Goal: Task Accomplishment & Management: Manage account settings

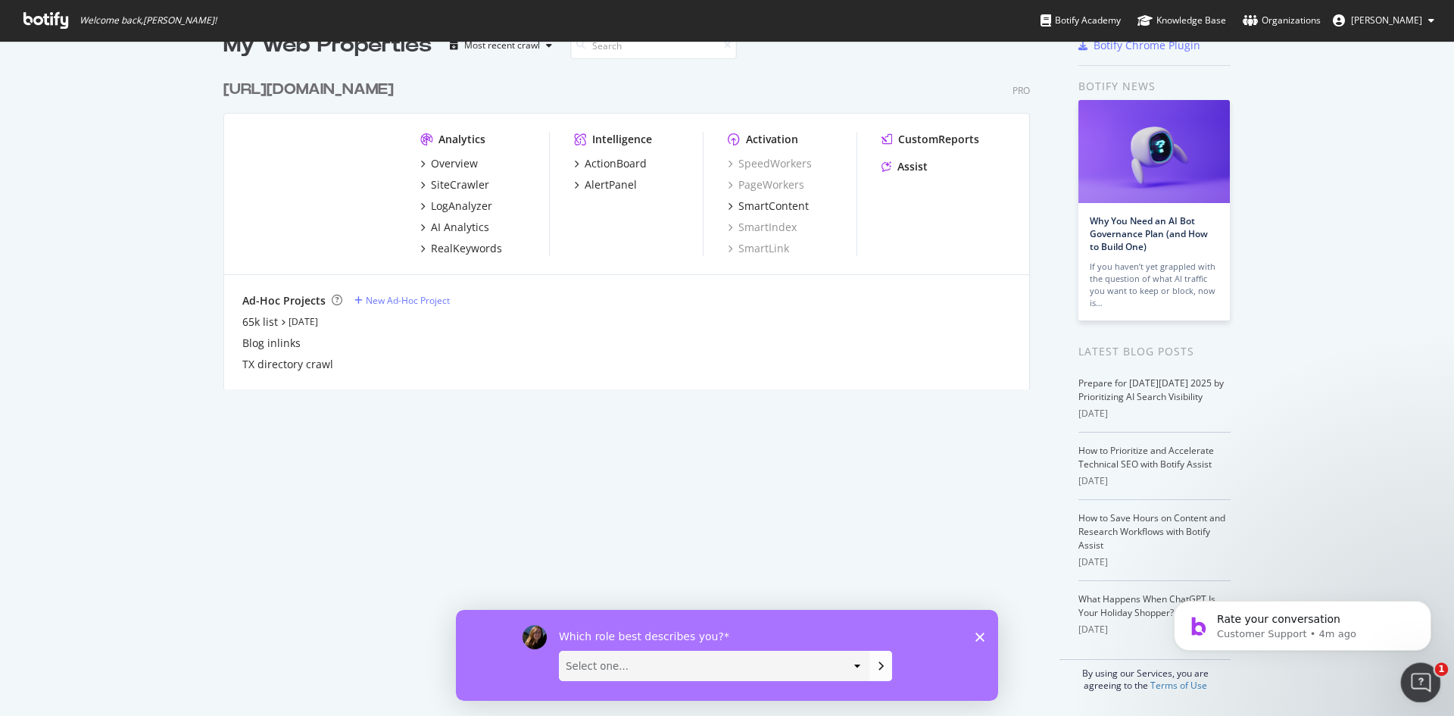
scroll to position [2863, 0]
click at [1413, 682] on icon "Open Intercom Messenger" at bounding box center [1419, 680] width 25 height 25
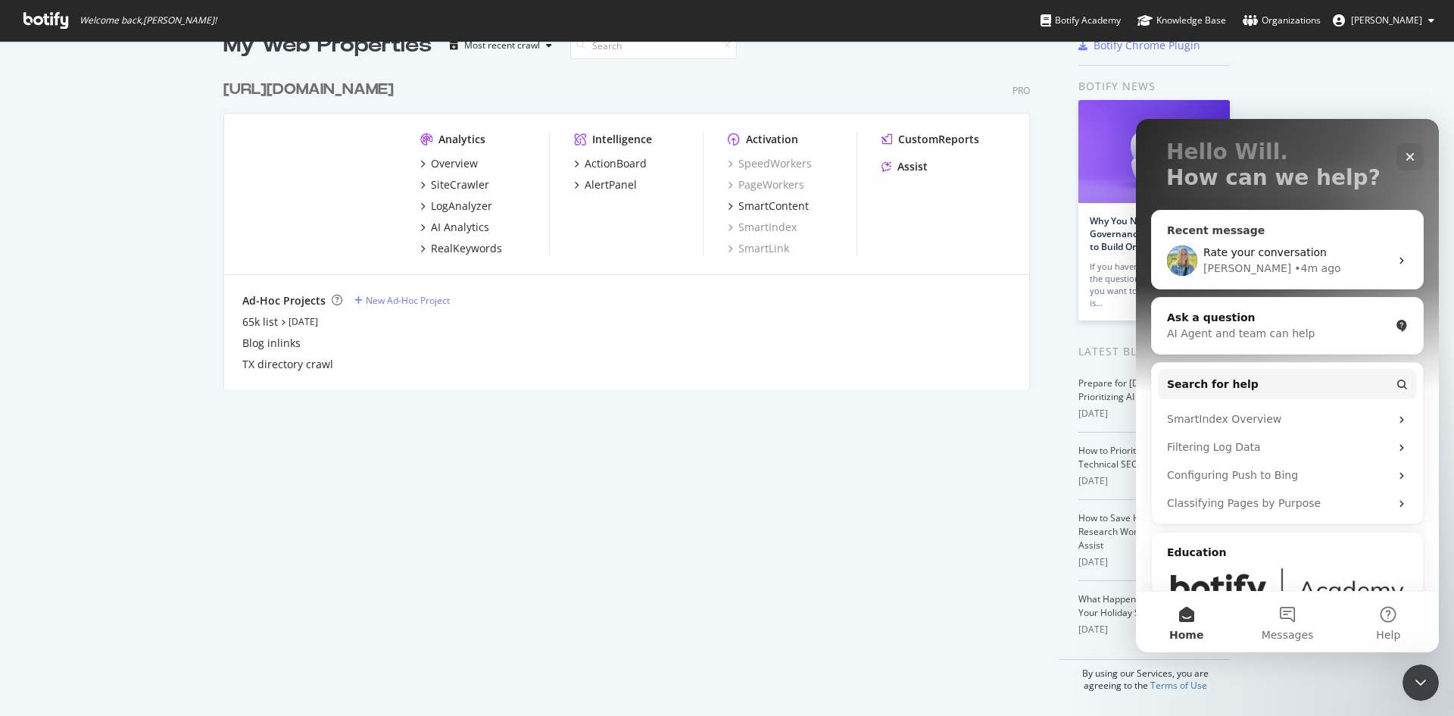
scroll to position [18, 0]
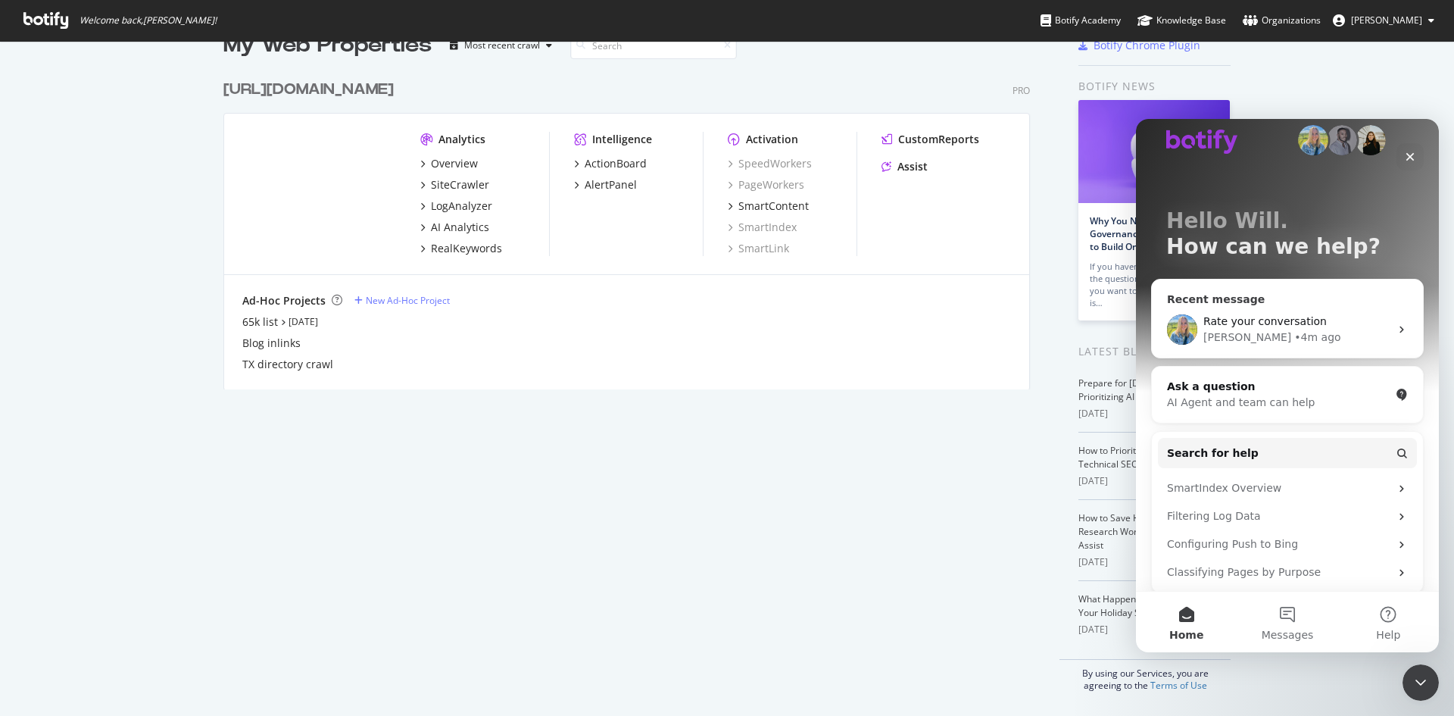
click at [1300, 311] on div "Rate your conversation [PERSON_NAME] • 4m ago" at bounding box center [1287, 329] width 271 height 56
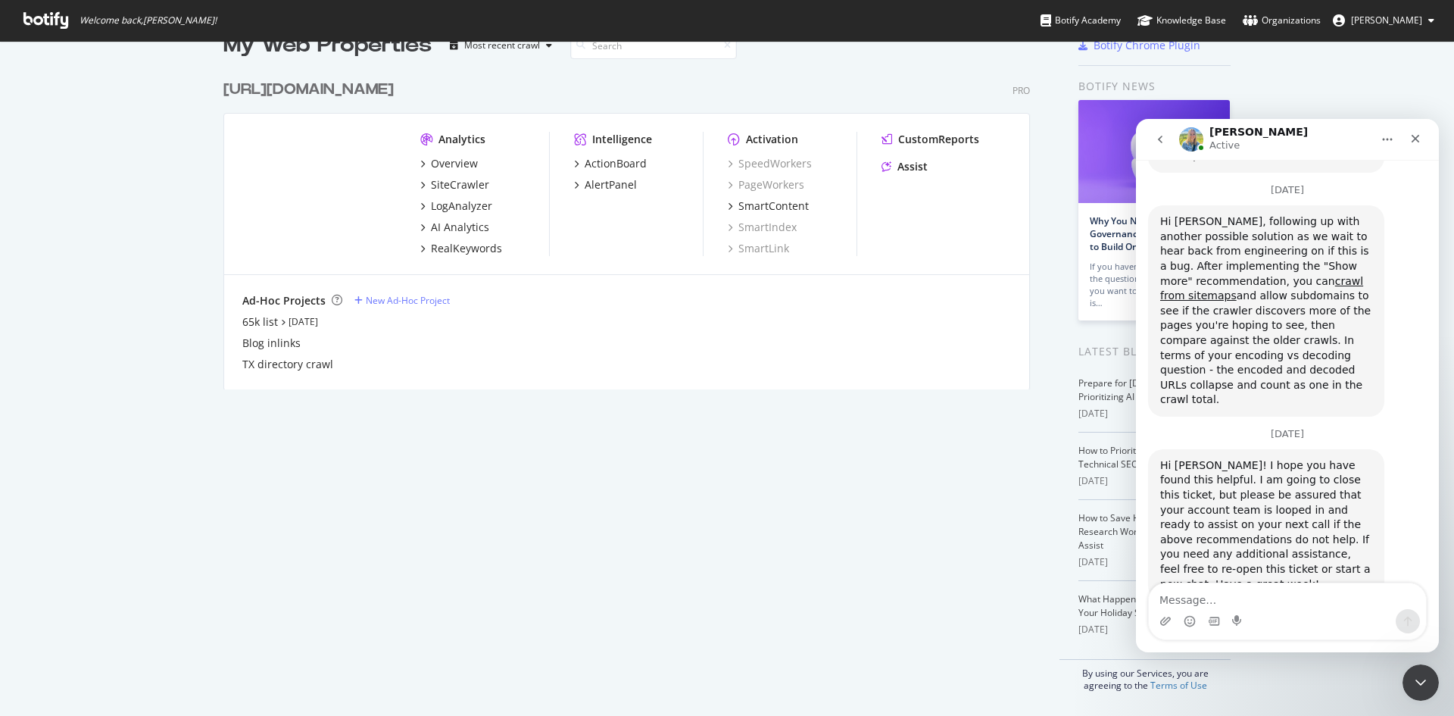
scroll to position [2863, 0]
click at [1235, 604] on textarea "Message…" at bounding box center [1287, 596] width 277 height 26
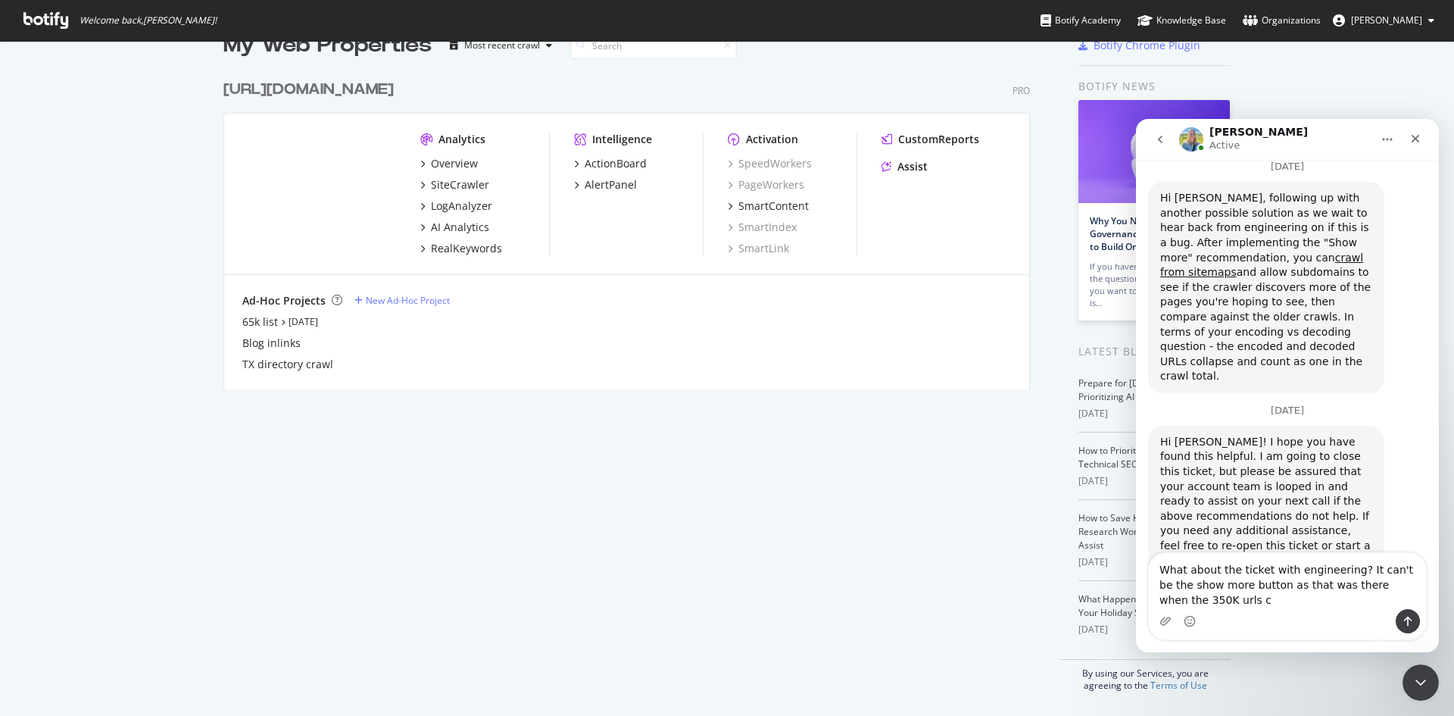
scroll to position [2893, 0]
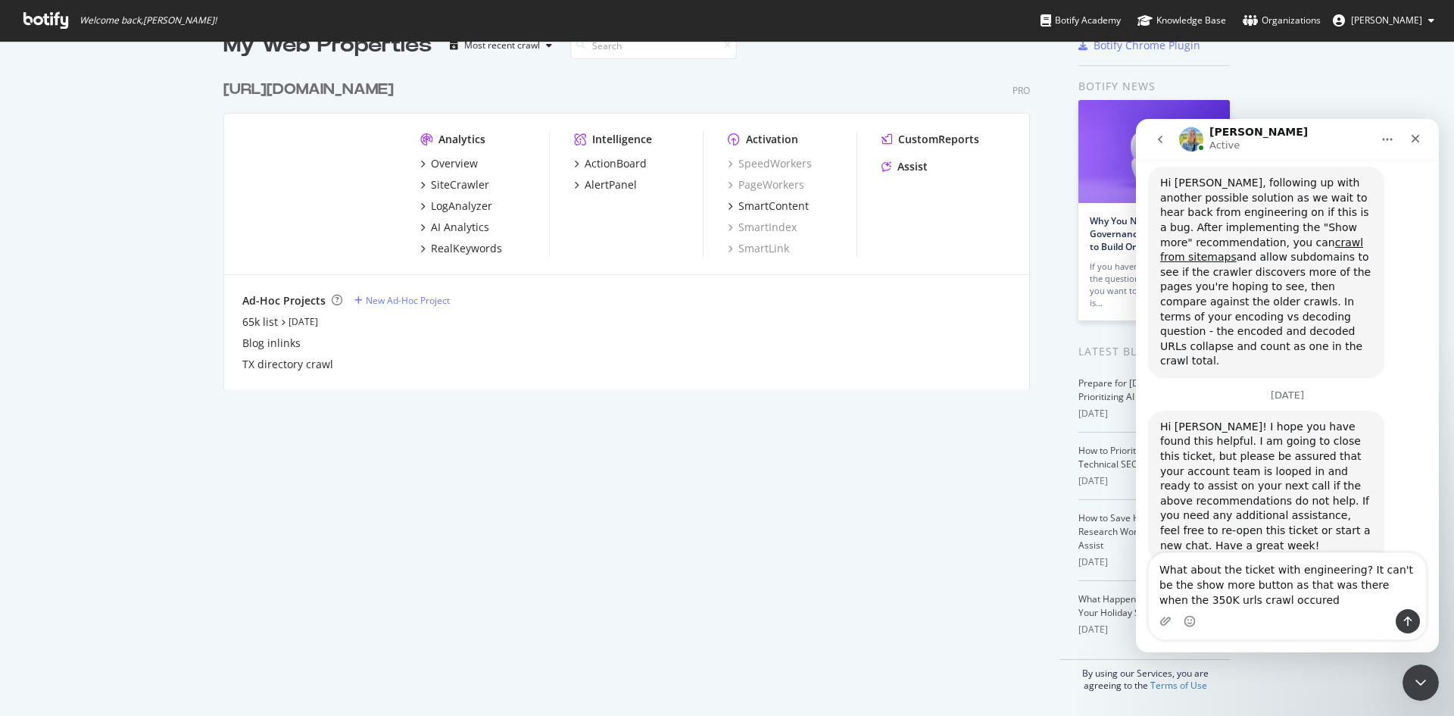
type textarea "What about the ticket with engineering? It can't be the show more button as tha…"
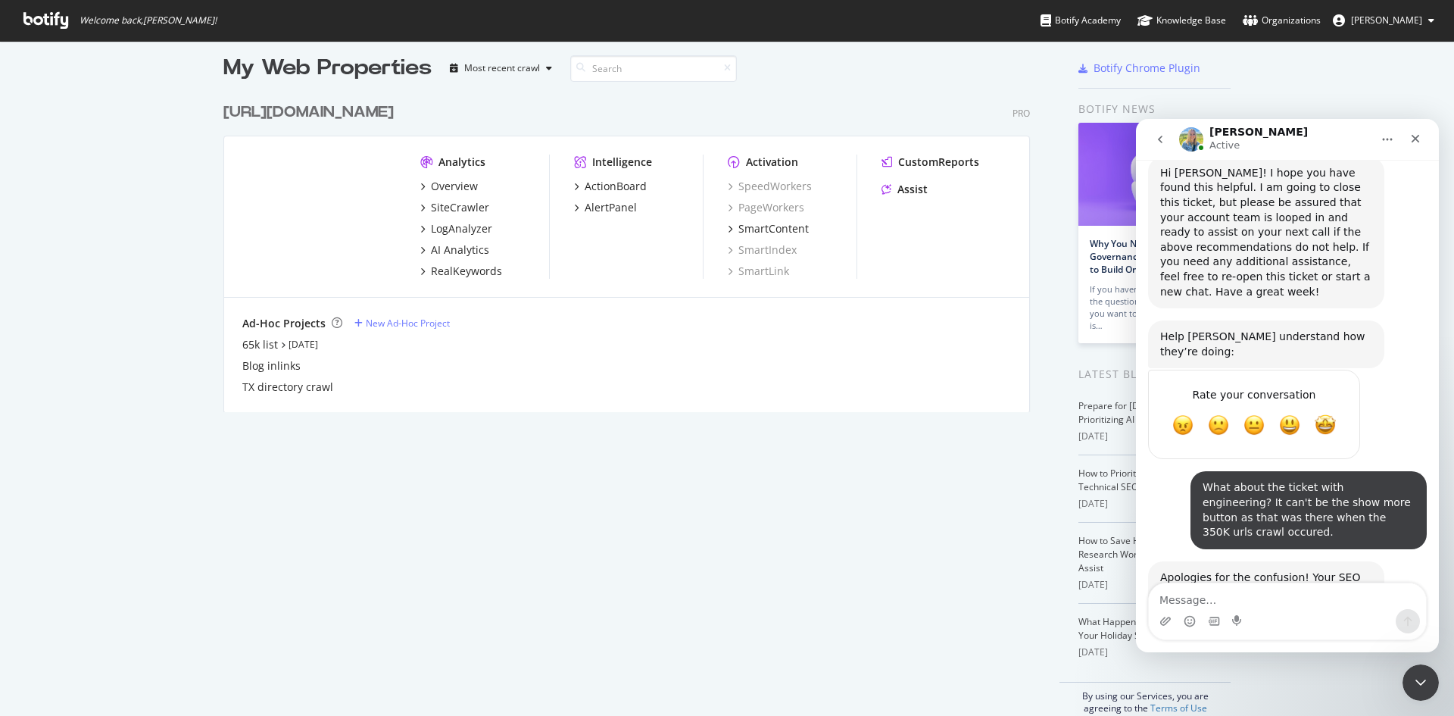
scroll to position [0, 0]
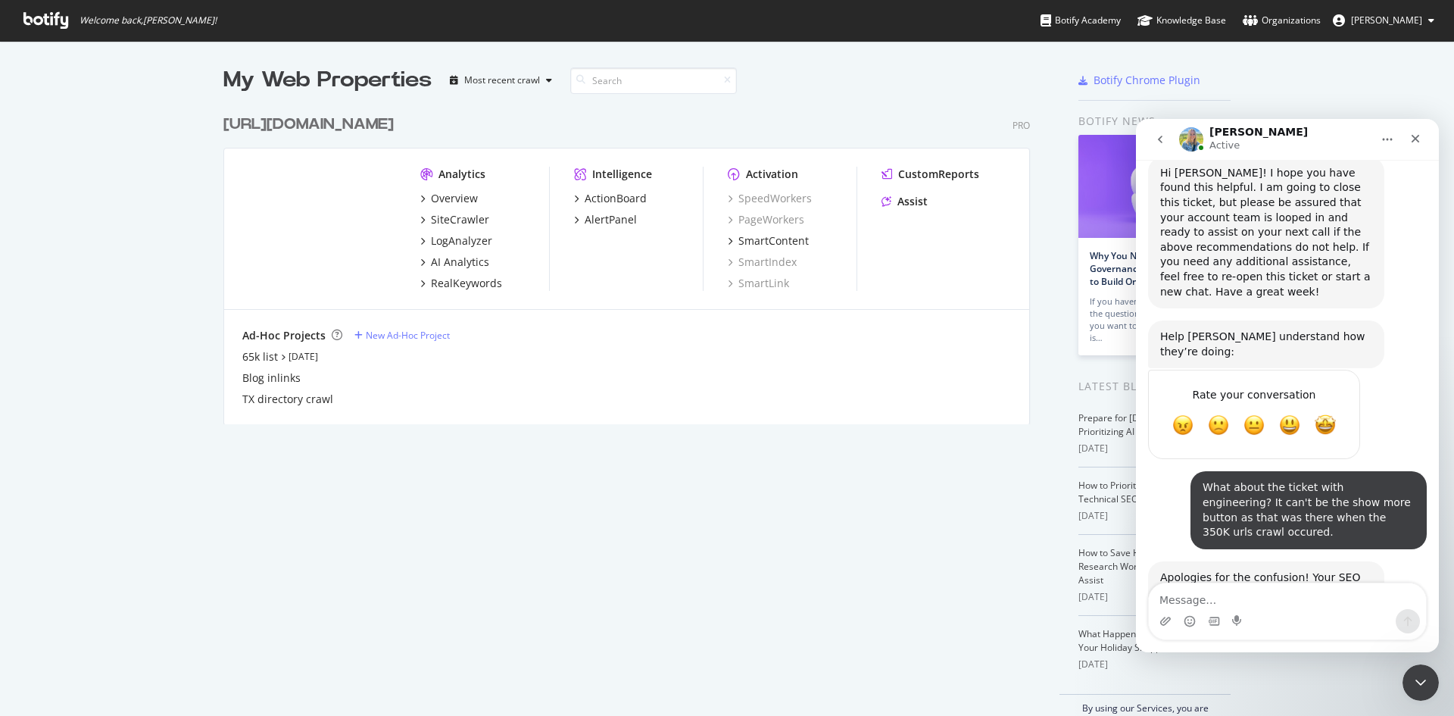
click at [370, 127] on div "[URL][DOMAIN_NAME]" at bounding box center [308, 125] width 170 height 22
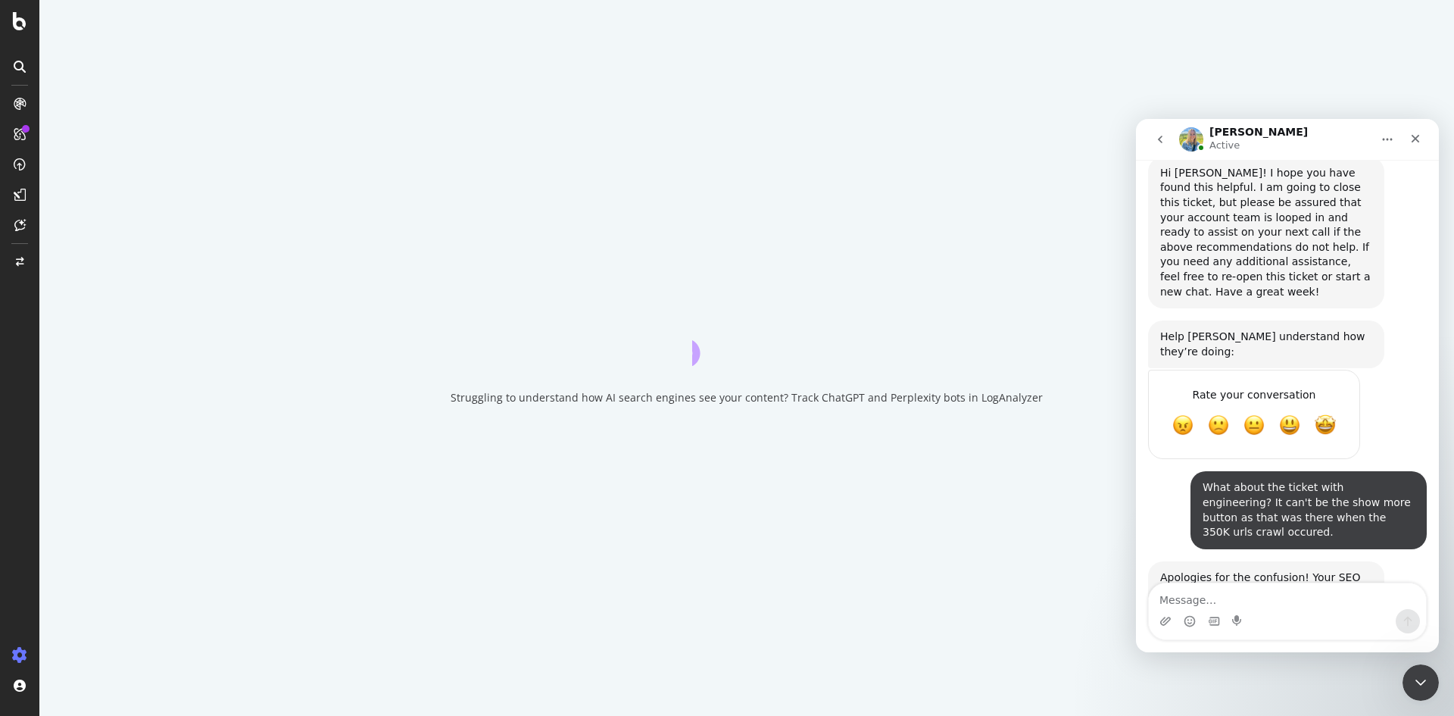
click at [1294, 630] on div "Intercom messenger" at bounding box center [1287, 621] width 277 height 24
click at [1304, 598] on textarea "Message…" at bounding box center [1287, 596] width 277 height 26
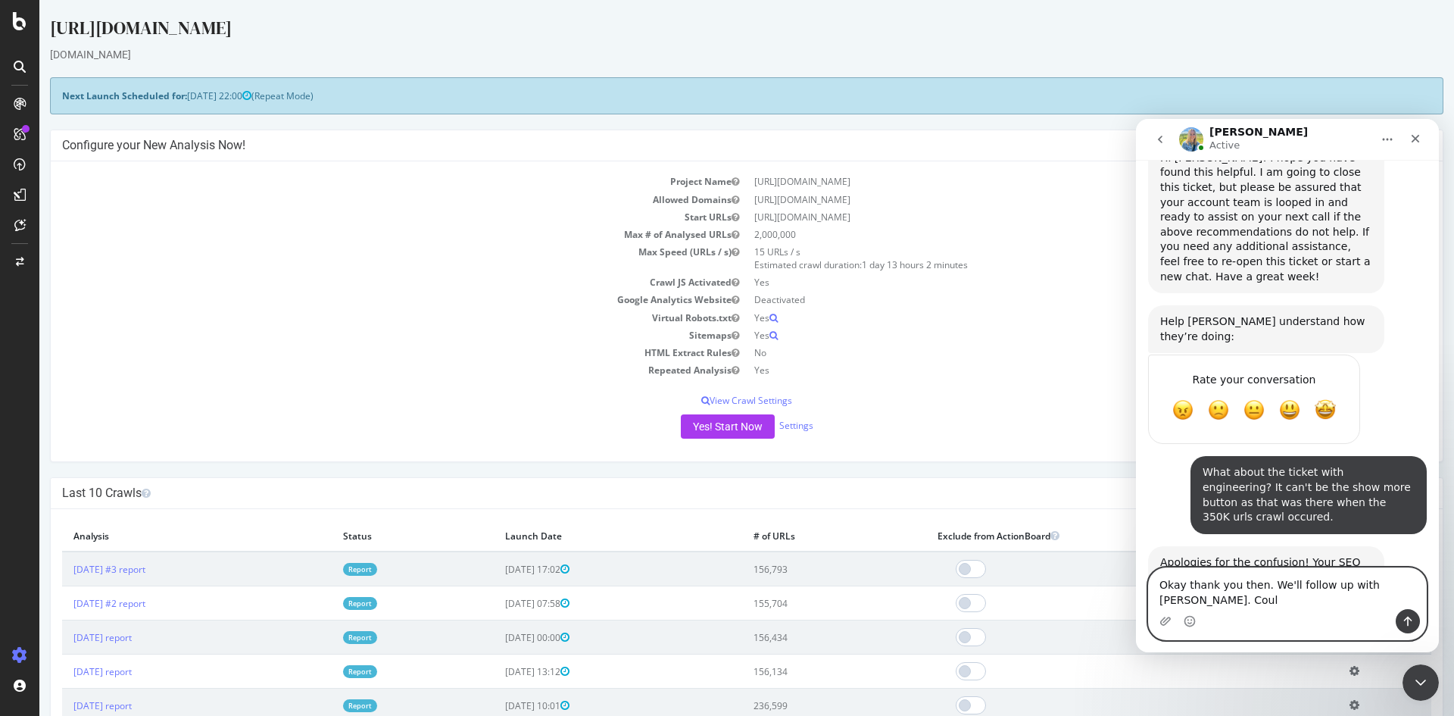
scroll to position [3147, 0]
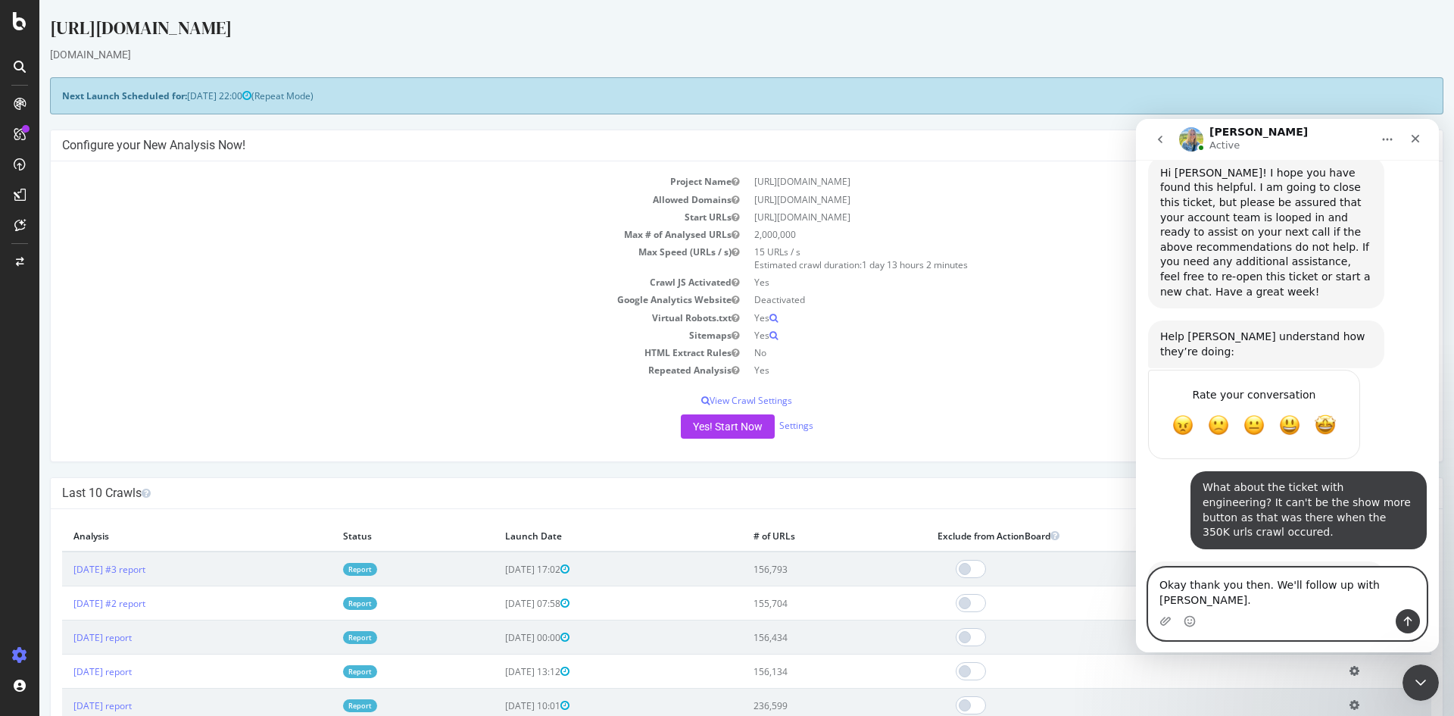
type textarea "Okay thank you then. We'll follow up with [PERSON_NAME]."
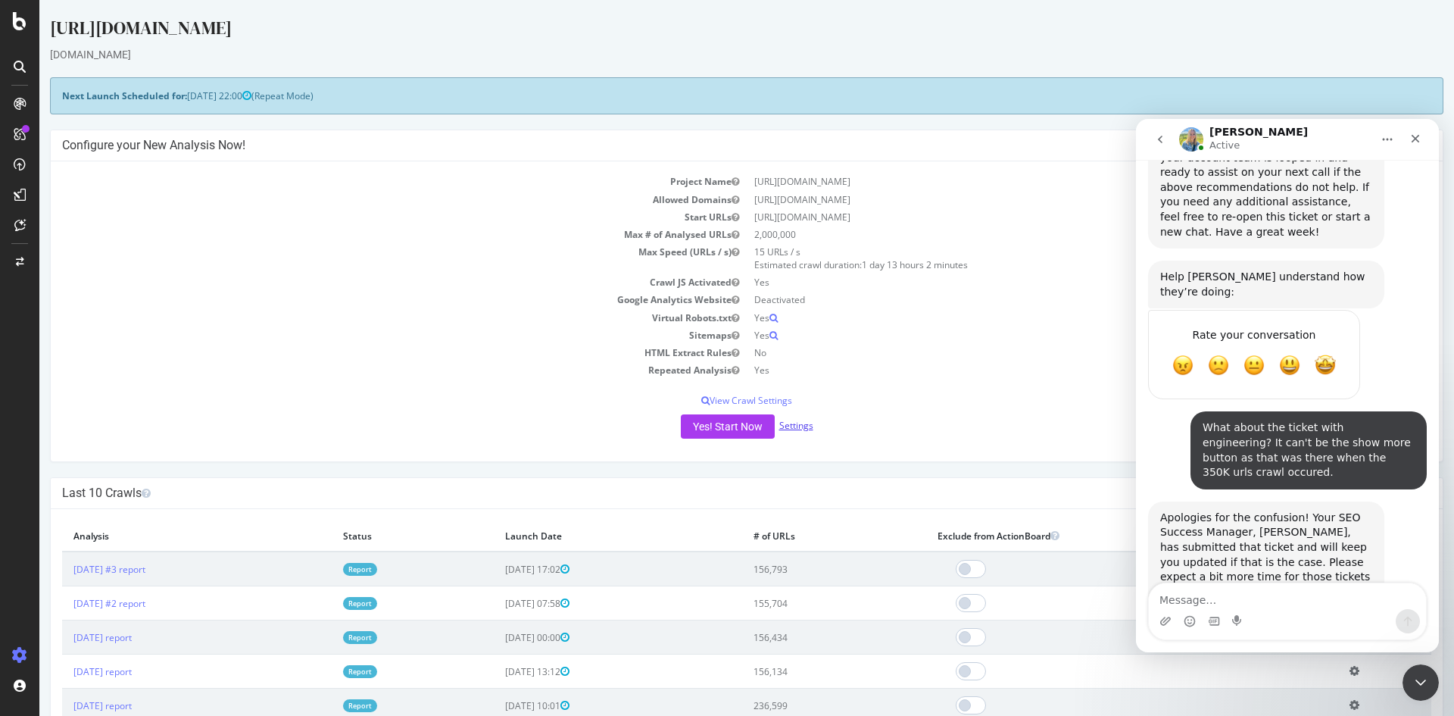
click at [802, 421] on link "Settings" at bounding box center [796, 425] width 34 height 13
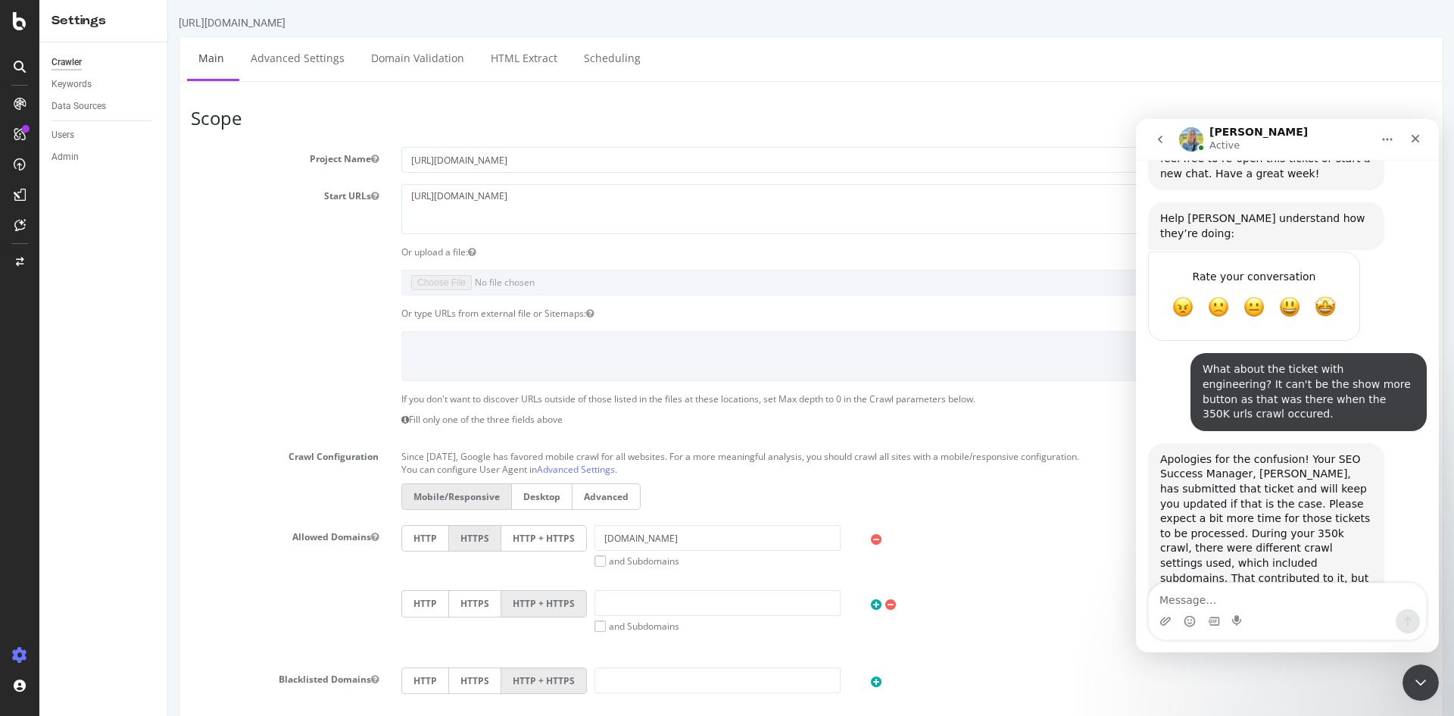
scroll to position [3266, 0]
click at [1418, 136] on icon "Close" at bounding box center [1416, 139] width 8 height 8
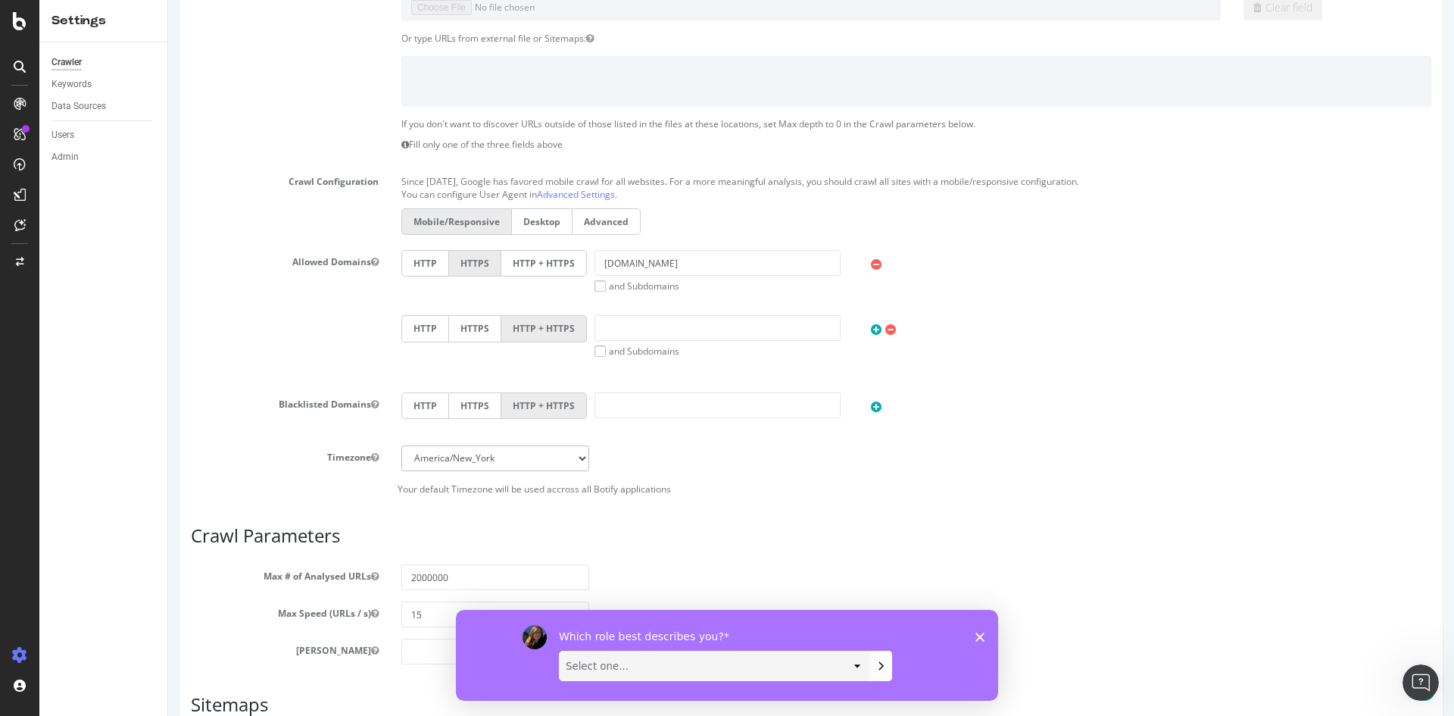
scroll to position [303, 0]
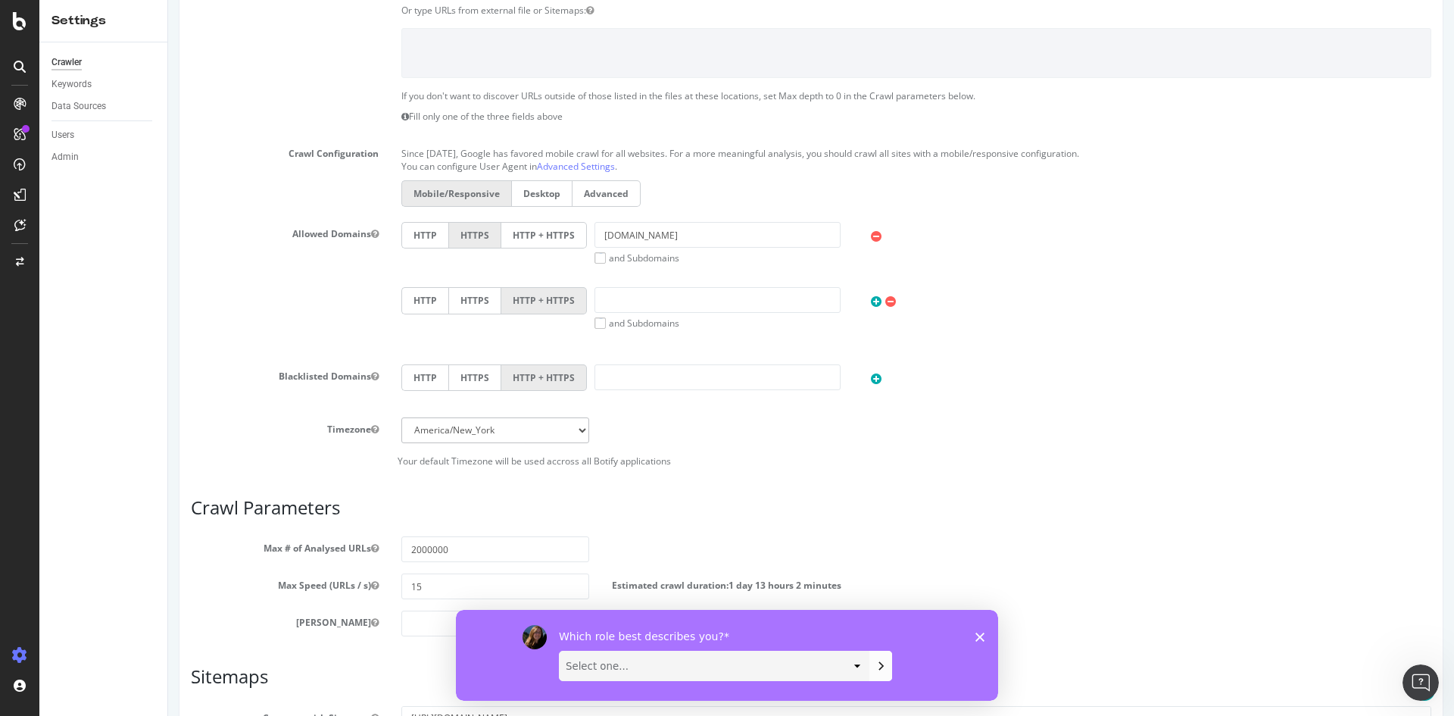
click at [598, 255] on label "and Subdomains" at bounding box center [637, 257] width 85 height 13
click at [168, 0] on input "and Subdomains" at bounding box center [168, 0] width 0 height 0
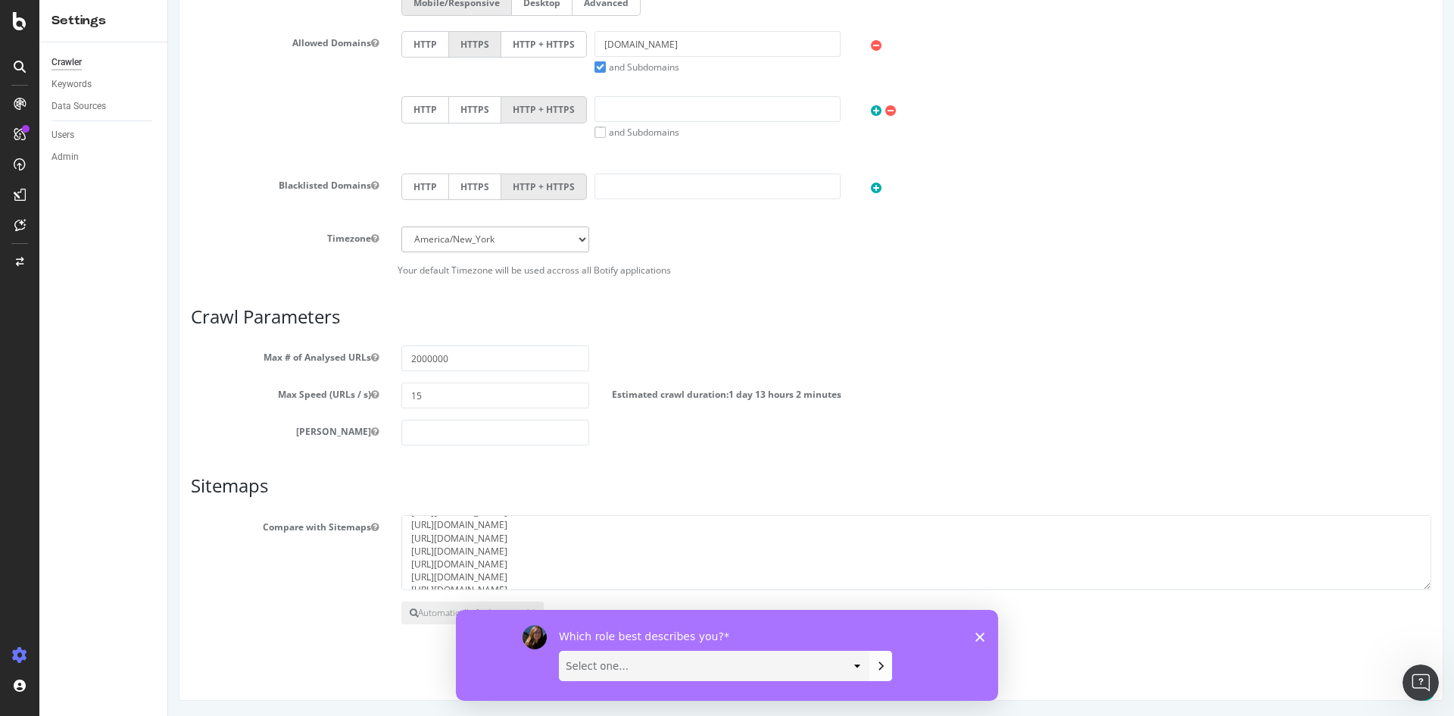
scroll to position [195, 0]
click at [980, 637] on icon "Close survey" at bounding box center [980, 636] width 9 height 9
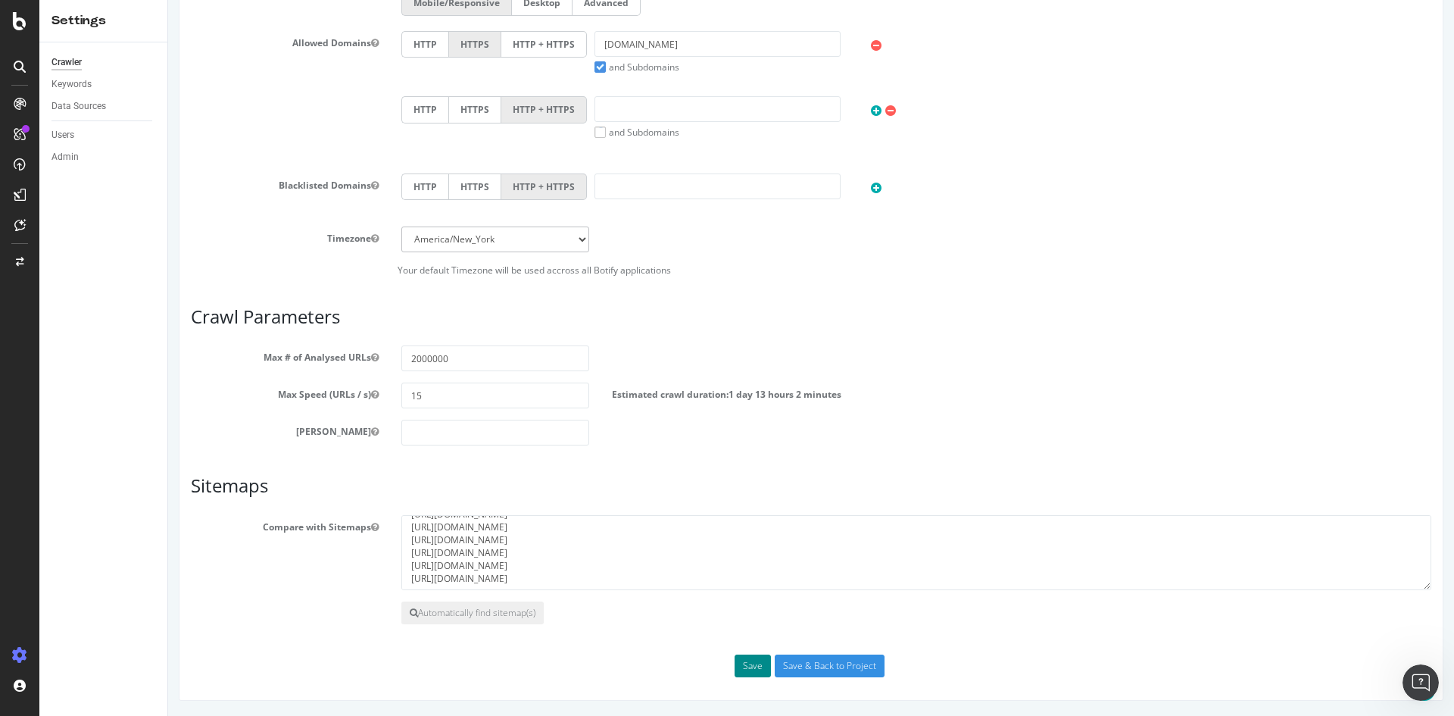
click at [745, 660] on button "Save" at bounding box center [753, 666] width 36 height 23
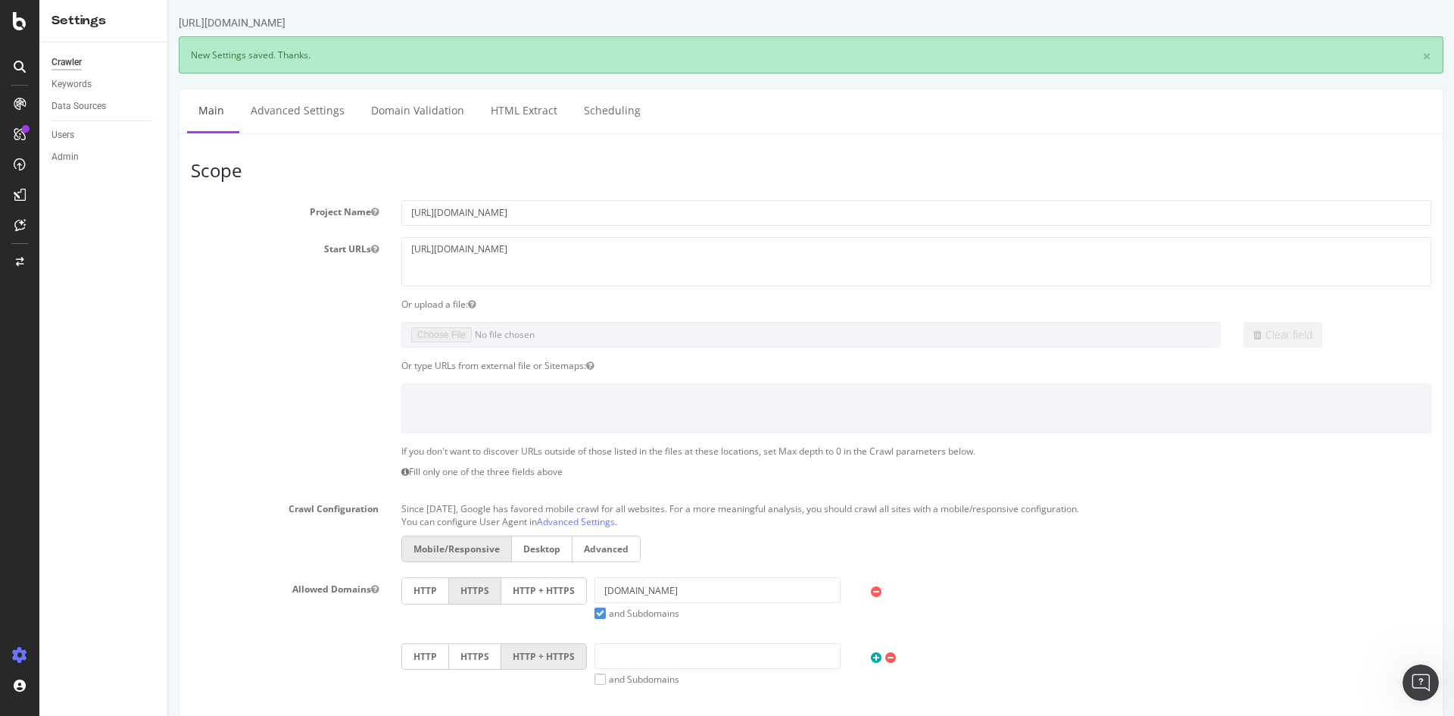
scroll to position [0, 0]
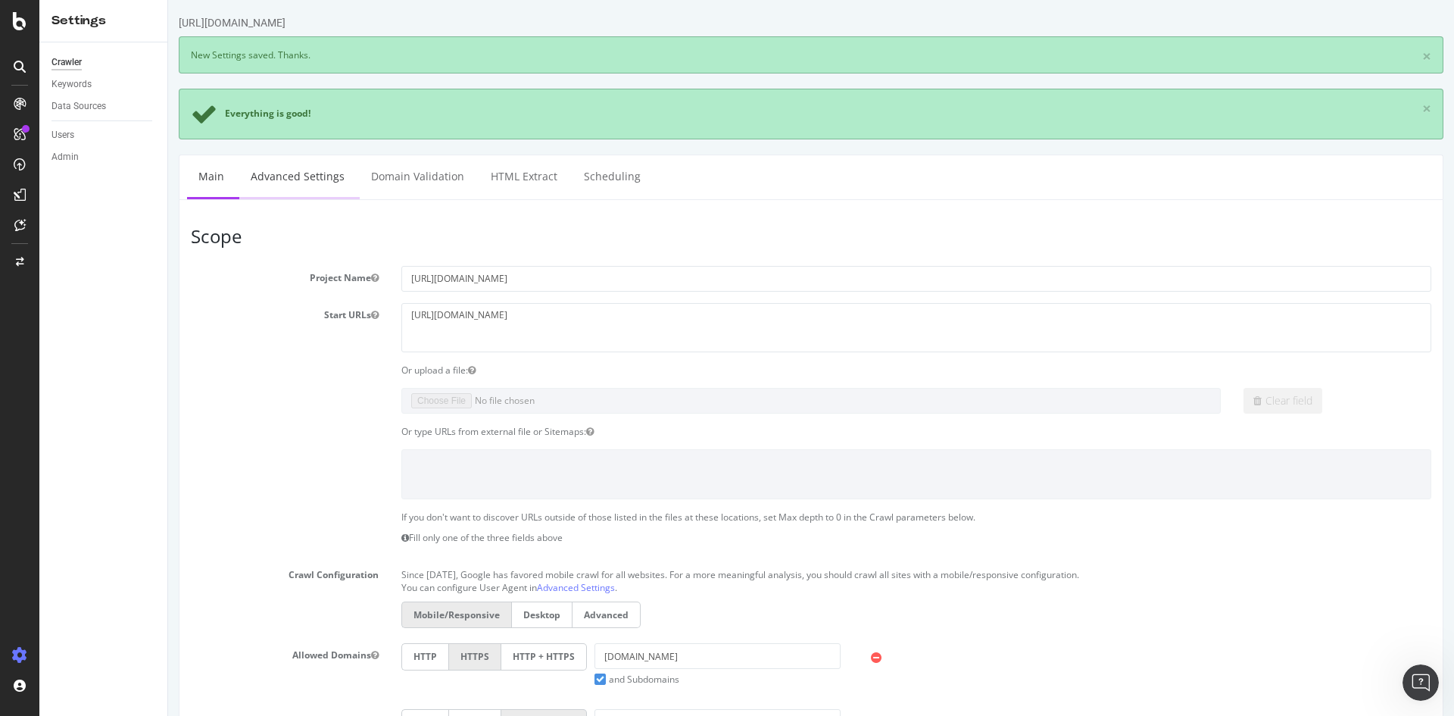
click at [316, 189] on link "Advanced Settings" at bounding box center [297, 176] width 117 height 42
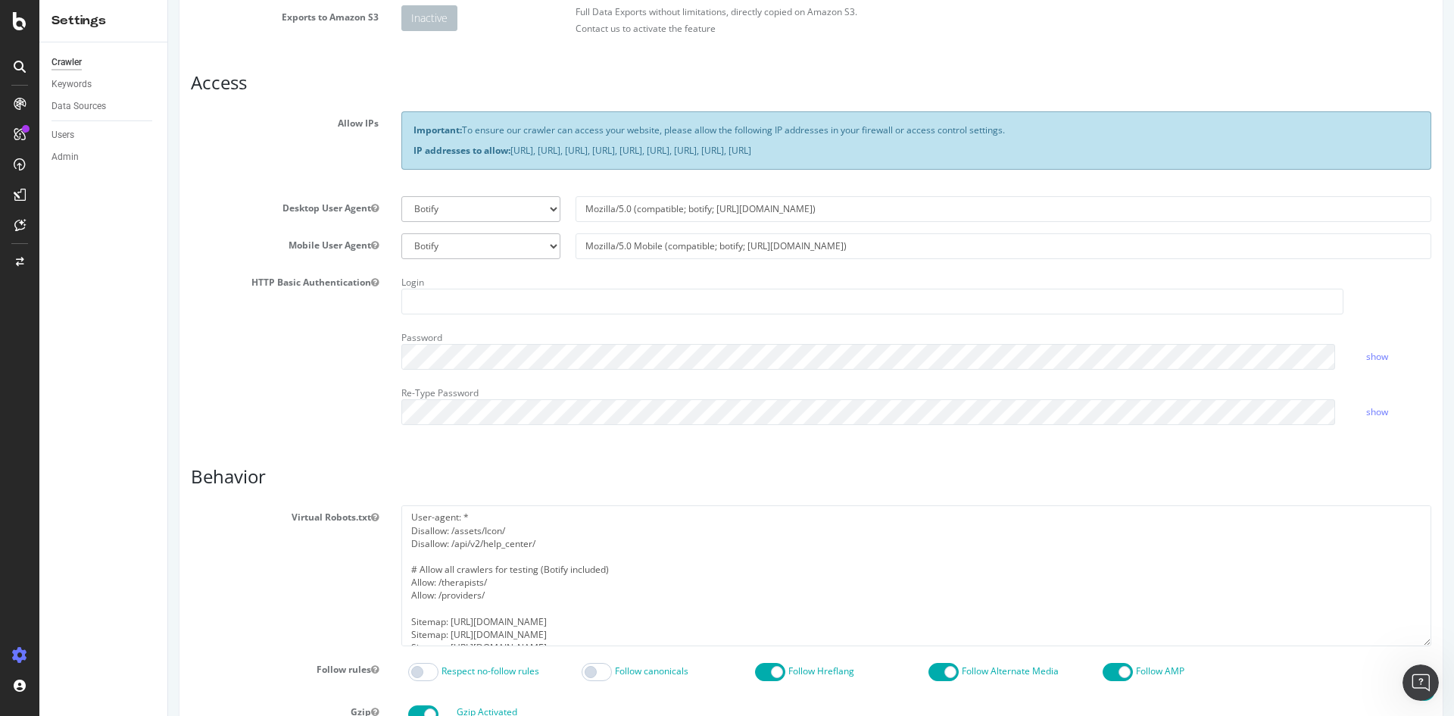
scroll to position [530, 0]
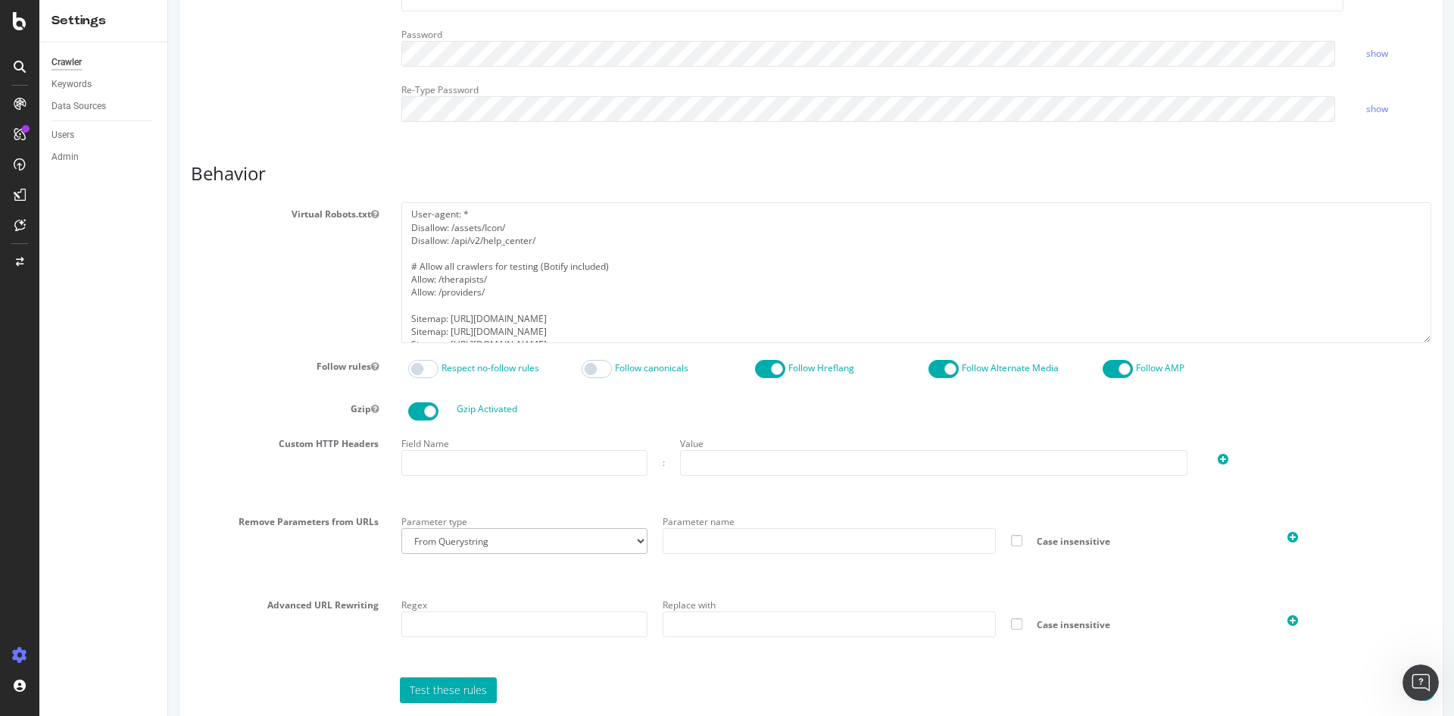
click at [789, 371] on label "Follow Hreflang" at bounding box center [822, 367] width 66 height 13
click at [168, 0] on input "Follow Hreflang" at bounding box center [168, 0] width 0 height 0
click at [598, 370] on span at bounding box center [597, 369] width 30 height 18
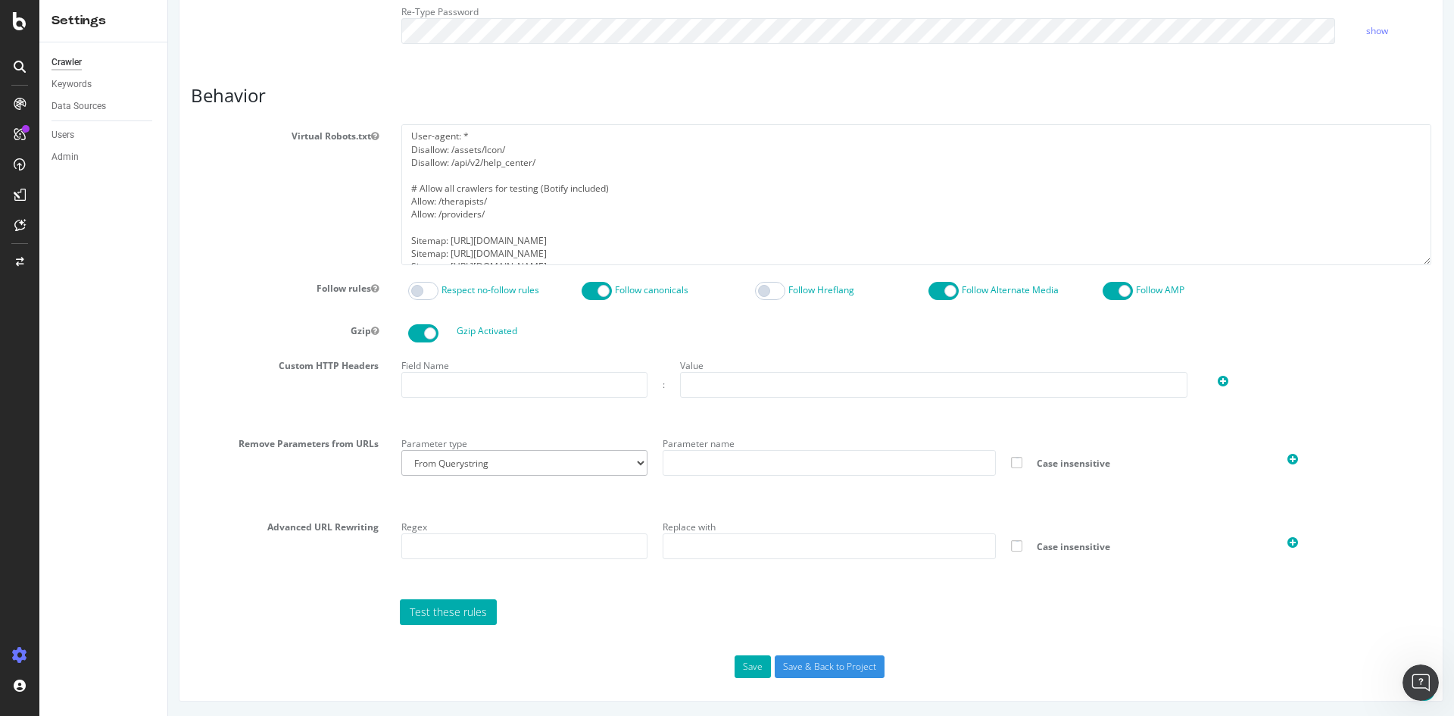
scroll to position [609, 0]
click at [787, 279] on div "Respect no-follow rules Follow canonicals Follow Hreflang Follow Alternate Medi…" at bounding box center [916, 291] width 1053 height 31
click at [772, 286] on span at bounding box center [770, 290] width 30 height 18
click at [742, 665] on button "Save" at bounding box center [753, 666] width 36 height 23
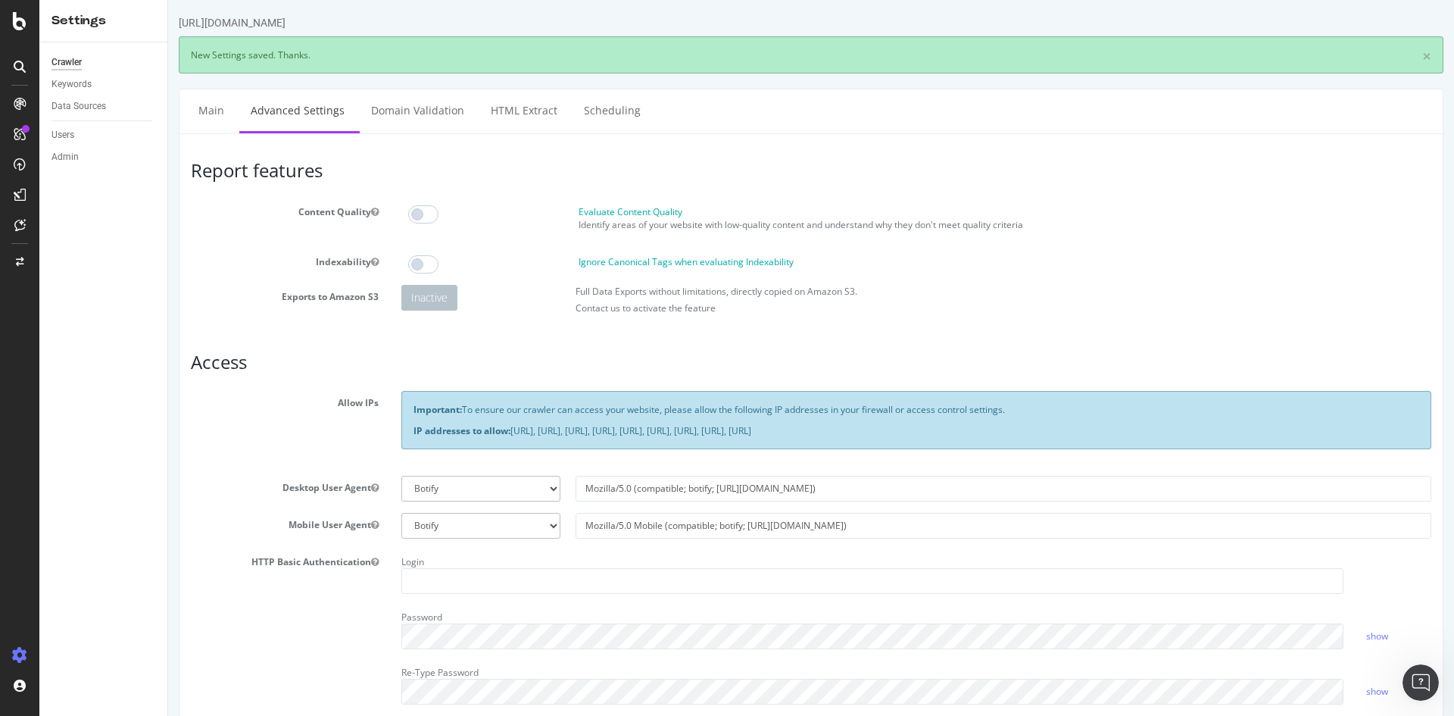
scroll to position [0, 0]
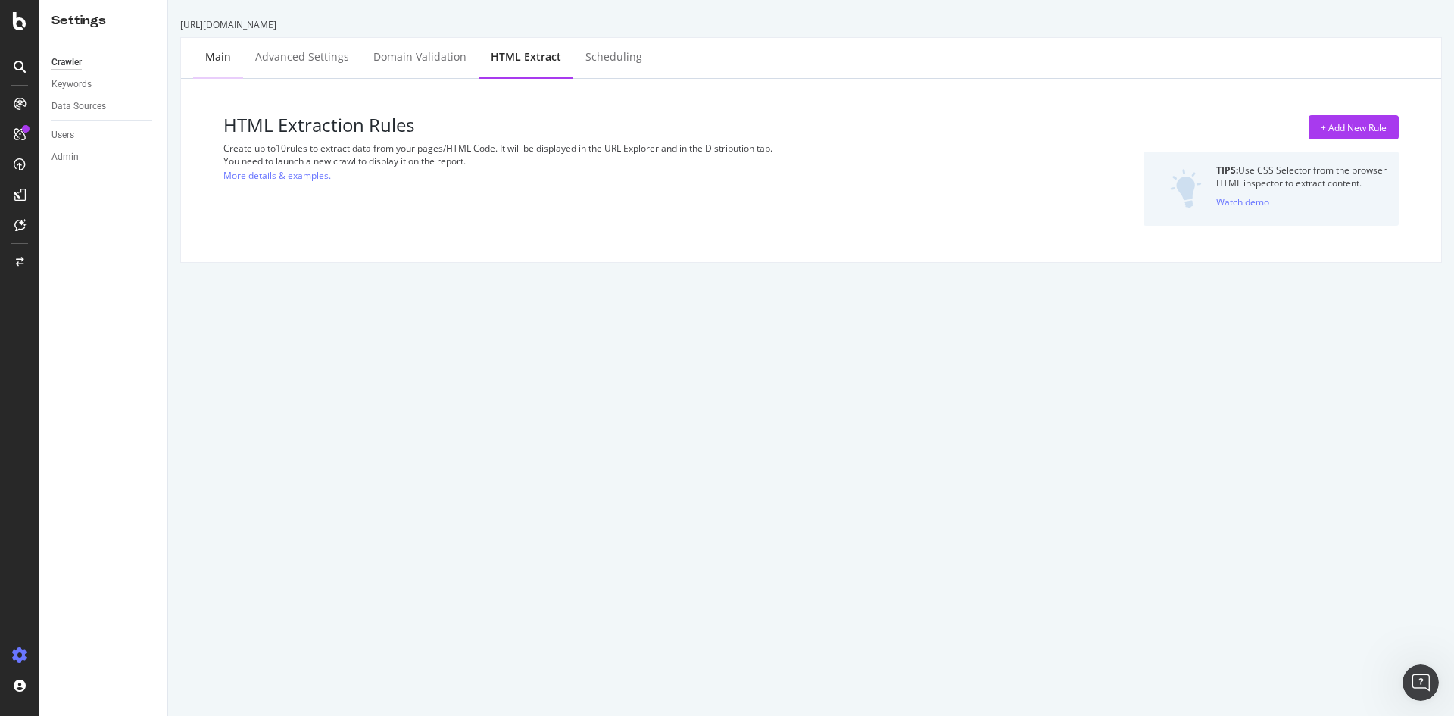
click at [232, 51] on div "Main" at bounding box center [218, 58] width 50 height 42
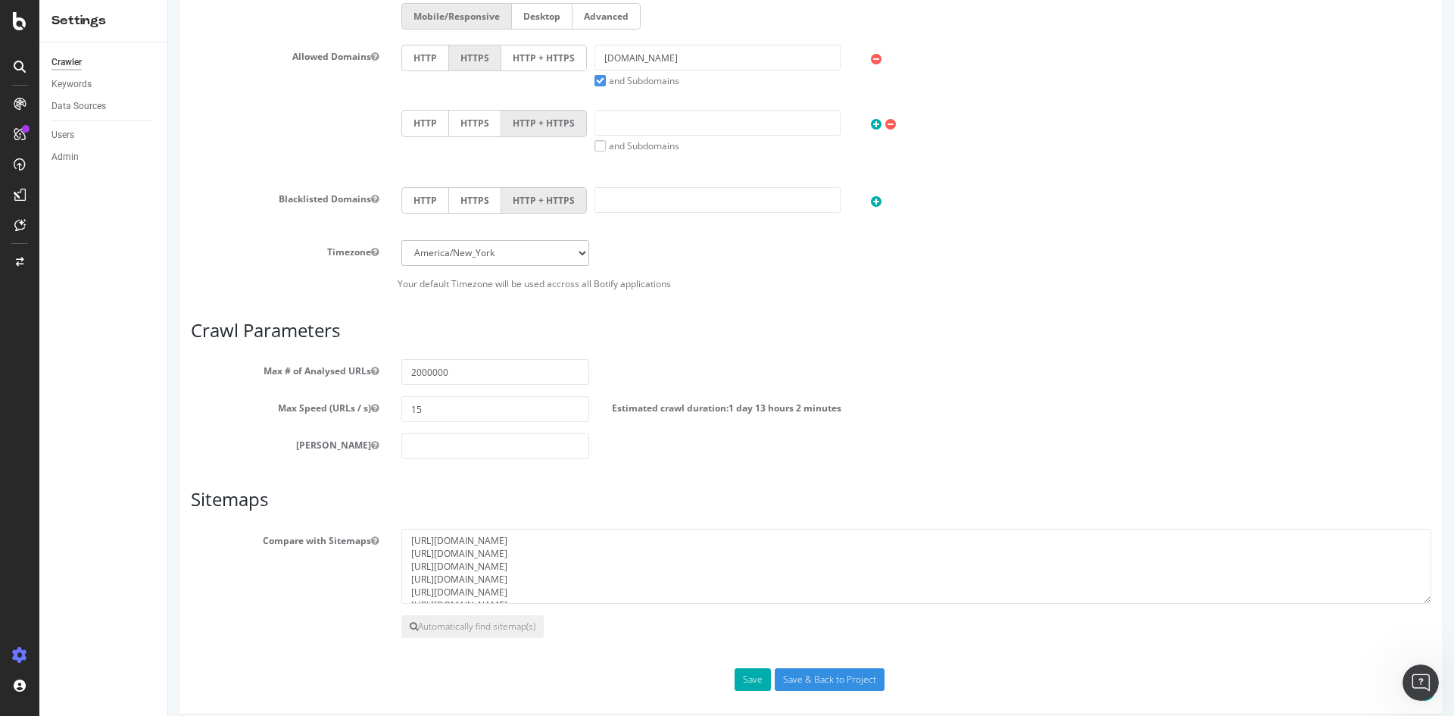
scroll to position [494, 0]
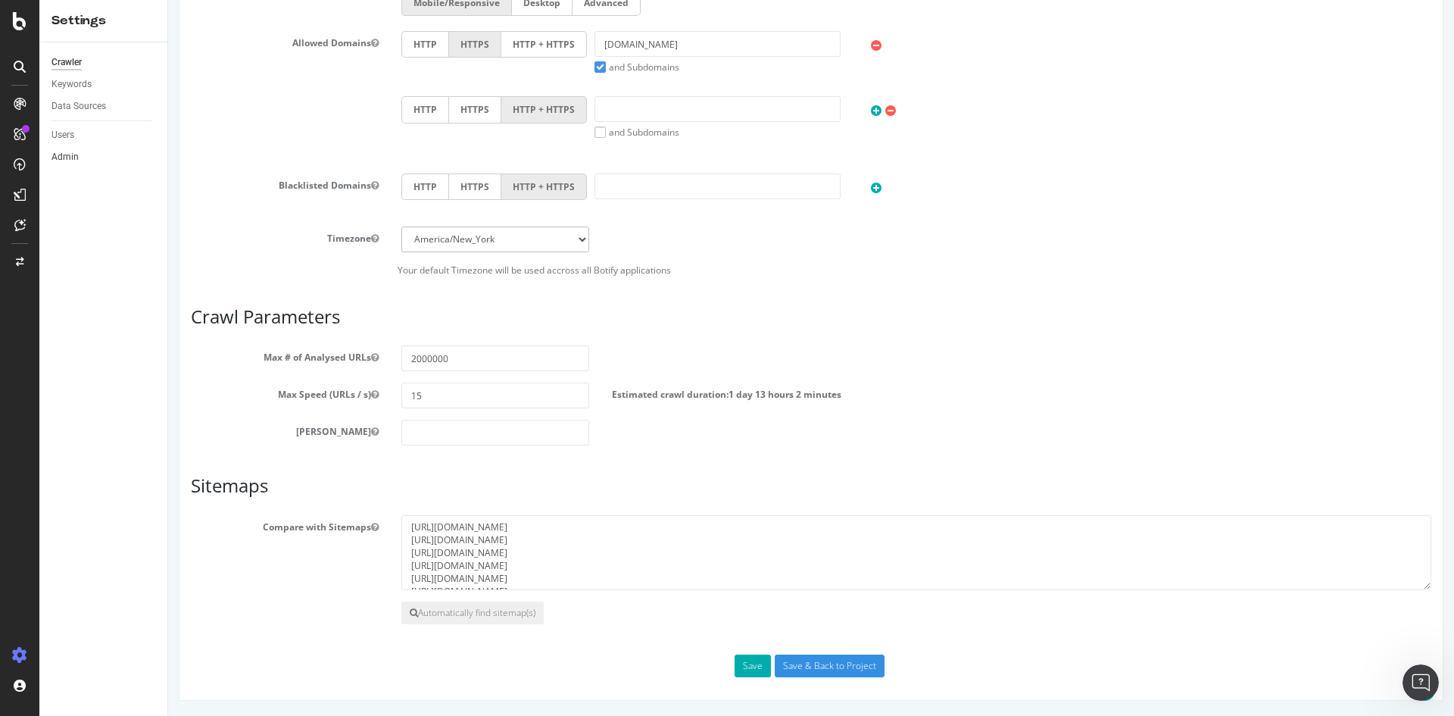
click at [83, 155] on link "Admin" at bounding box center [104, 157] width 105 height 16
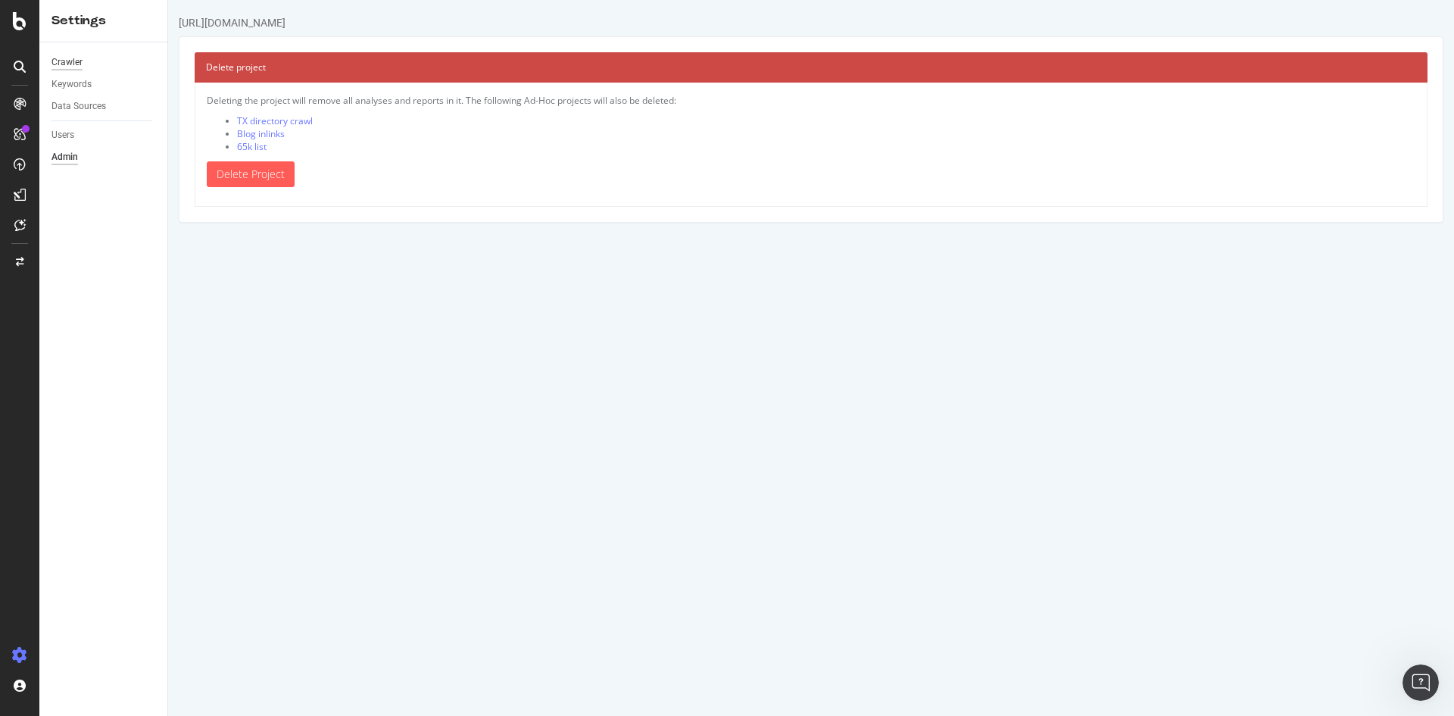
click at [78, 66] on div "Crawler" at bounding box center [67, 63] width 31 height 16
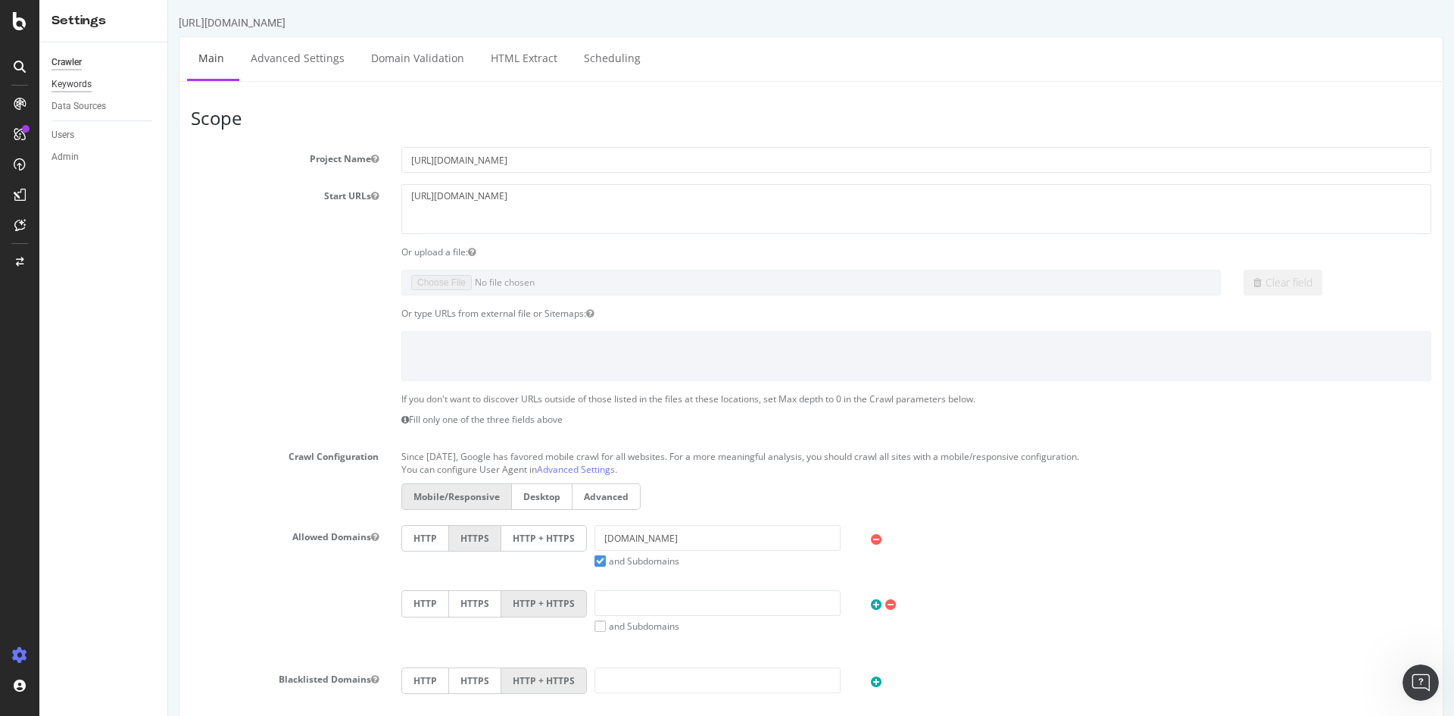
click at [77, 91] on div "Keywords" at bounding box center [72, 85] width 40 height 16
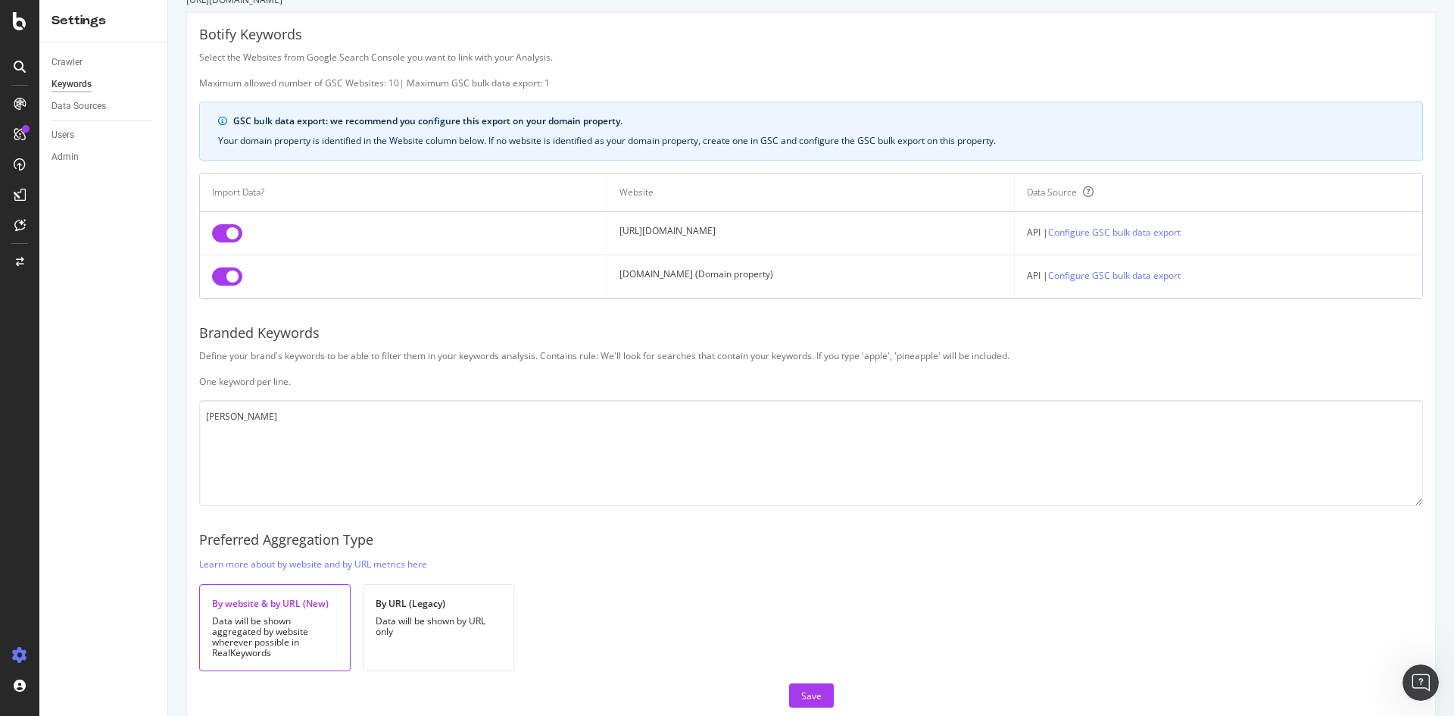
scroll to position [48, 0]
